Goal: Find specific page/section: Find specific page/section

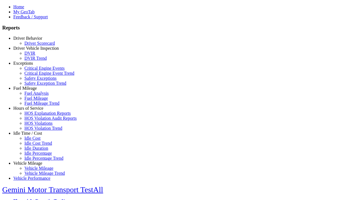
click at [32, 135] on link "Idle Time / Cost" at bounding box center [27, 133] width 29 height 5
click at [36, 140] on link "Idle Cost" at bounding box center [32, 138] width 16 height 5
select select
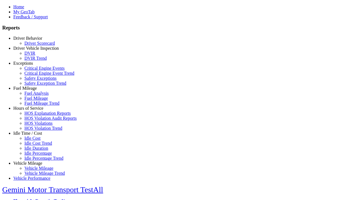
select select
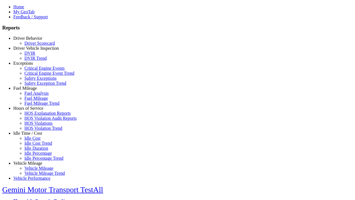
select select
select select "**"
